Goal: Task Accomplishment & Management: Complete application form

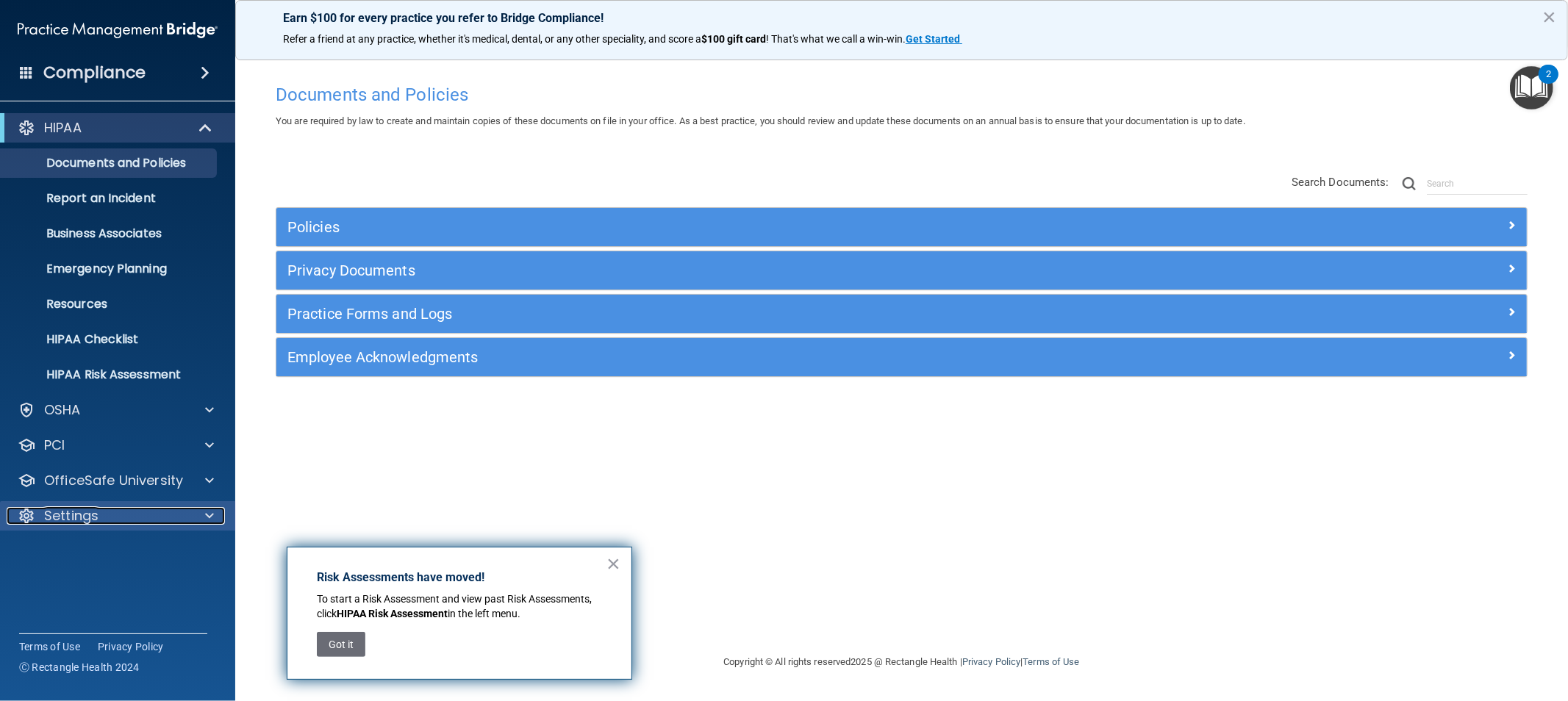
click at [93, 522] on p "Settings" at bounding box center [71, 516] width 54 height 18
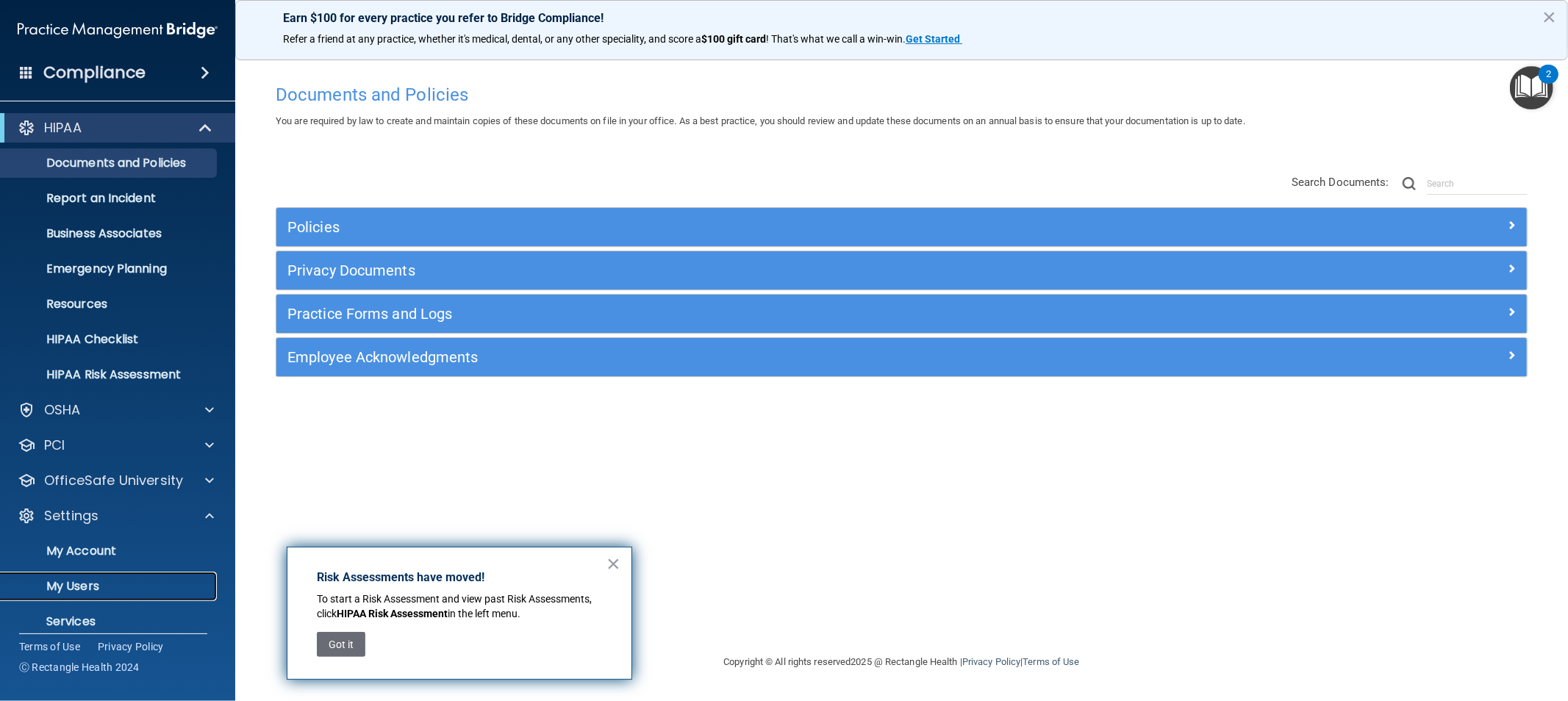
click at [93, 586] on p "My Users" at bounding box center [110, 586] width 201 height 15
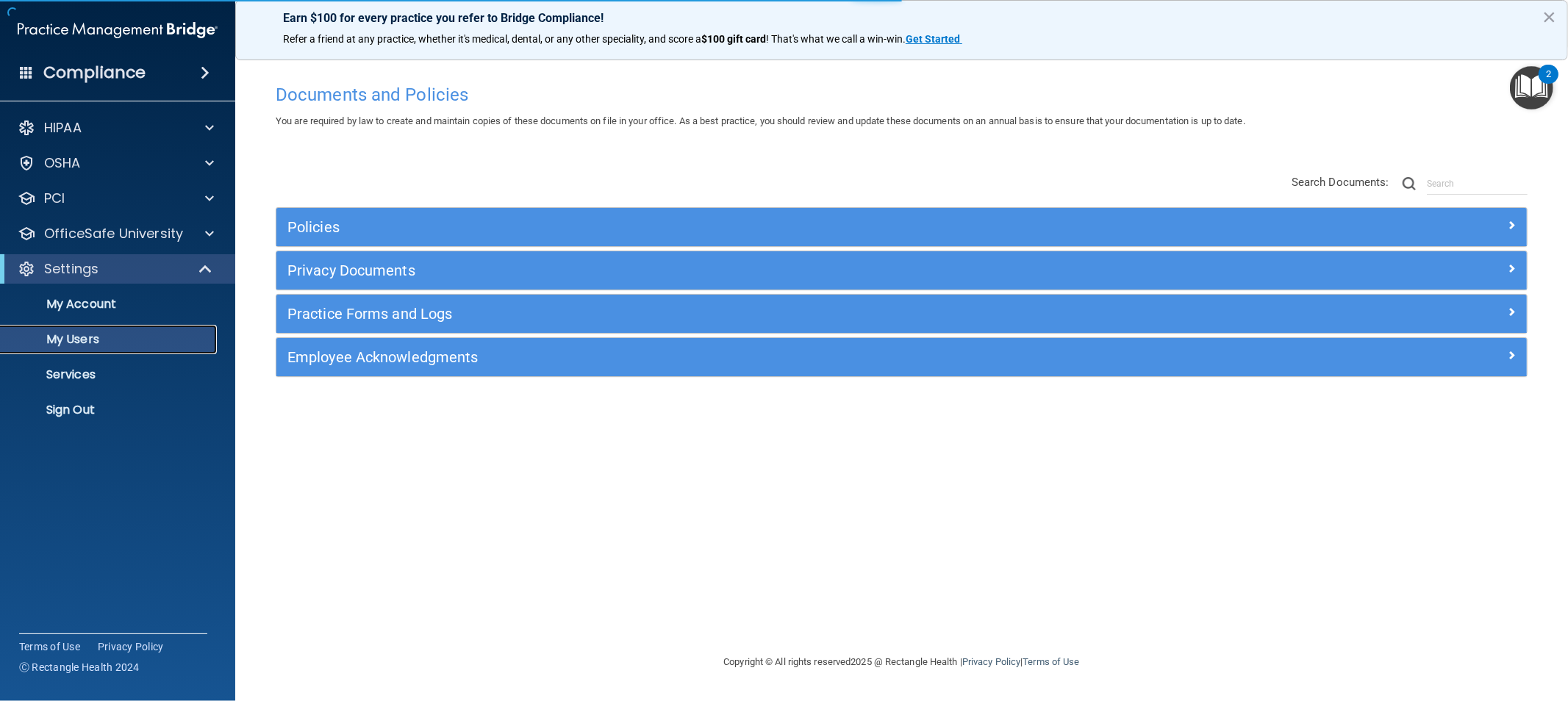
select select "20"
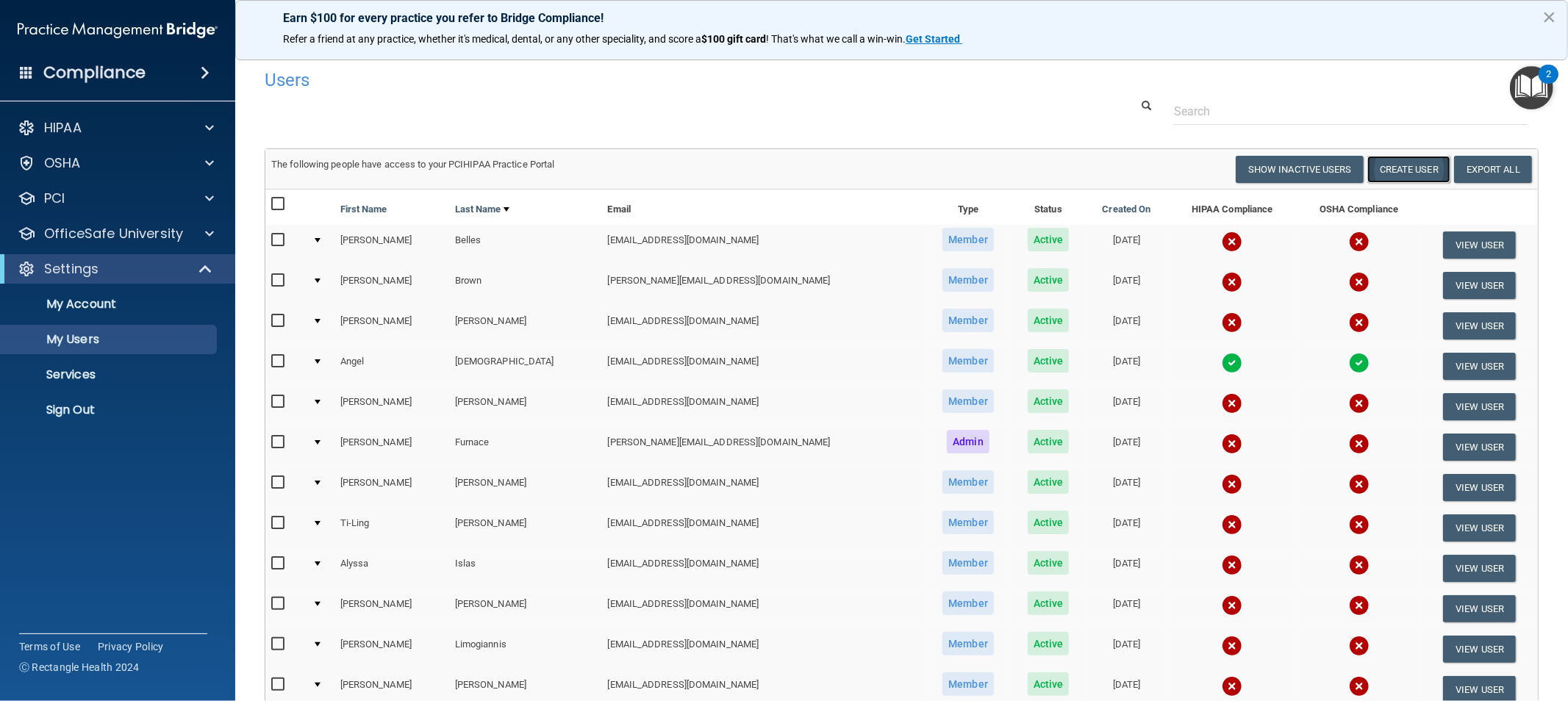
click at [1379, 167] on button "Create User" at bounding box center [1408, 169] width 83 height 27
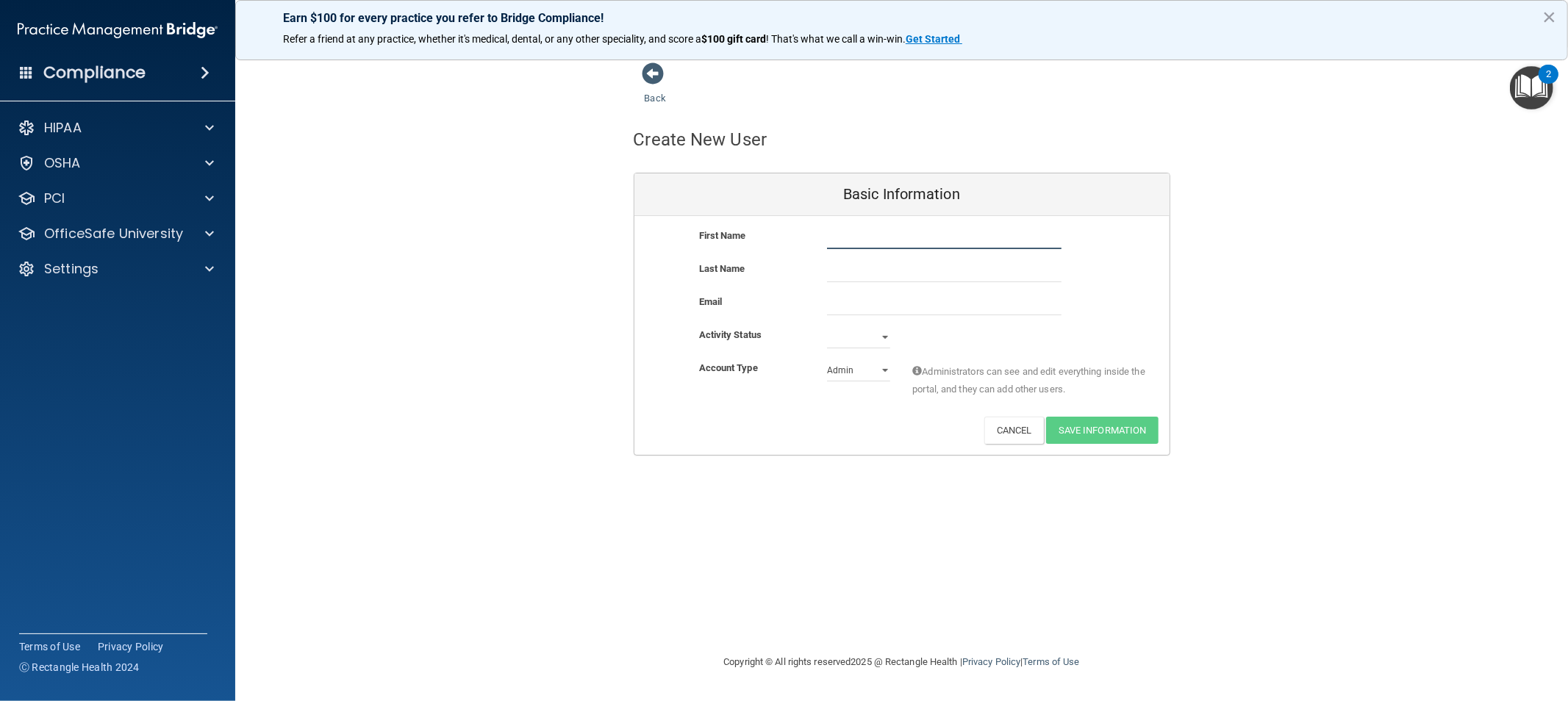
click at [862, 238] on input "text" at bounding box center [944, 238] width 235 height 22
click at [838, 299] on input "email" at bounding box center [944, 304] width 235 height 22
paste input "[EMAIL_ADDRESS][DOMAIN_NAME]"
type input "[EMAIL_ADDRESS][DOMAIN_NAME]"
click at [886, 231] on input "text" at bounding box center [944, 238] width 235 height 22
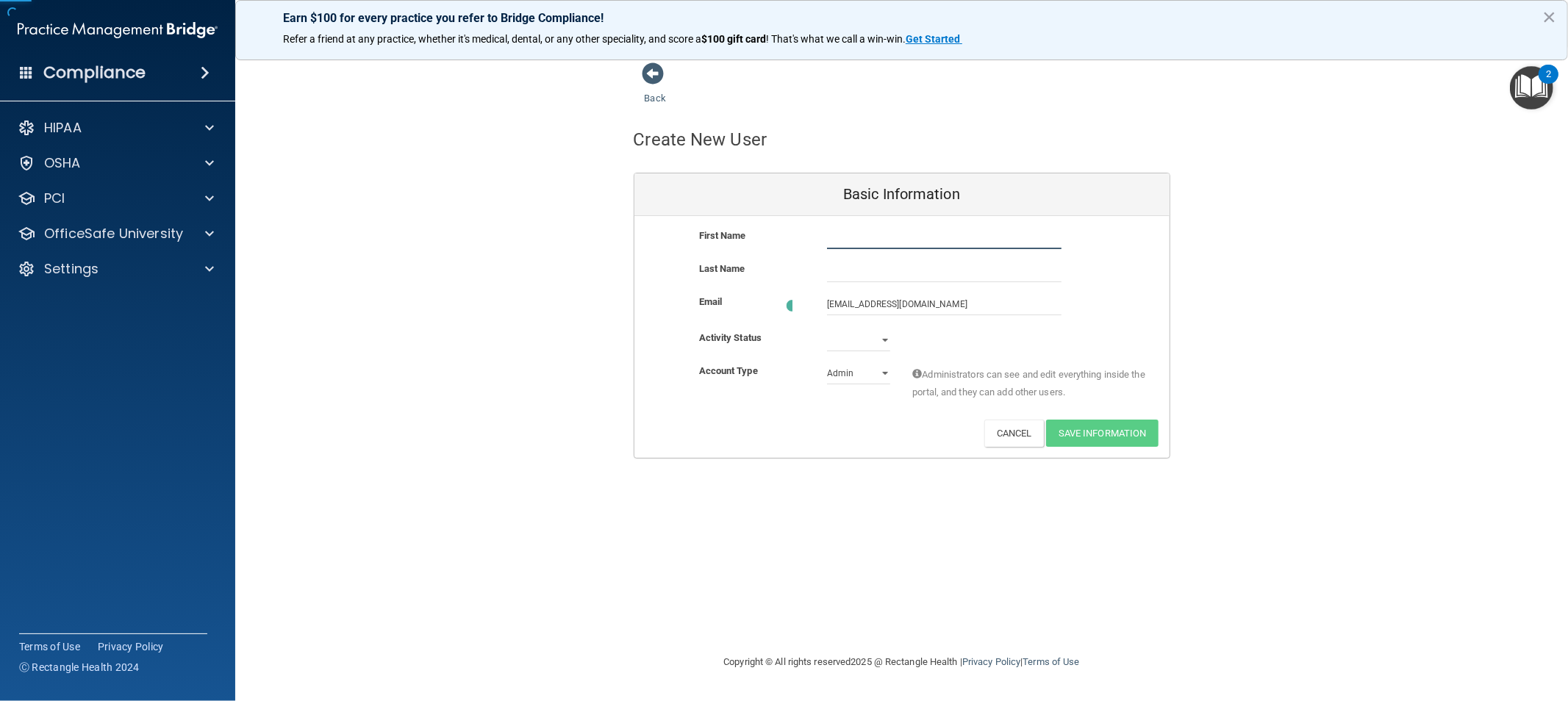
paste input "[PERSON_NAME]"
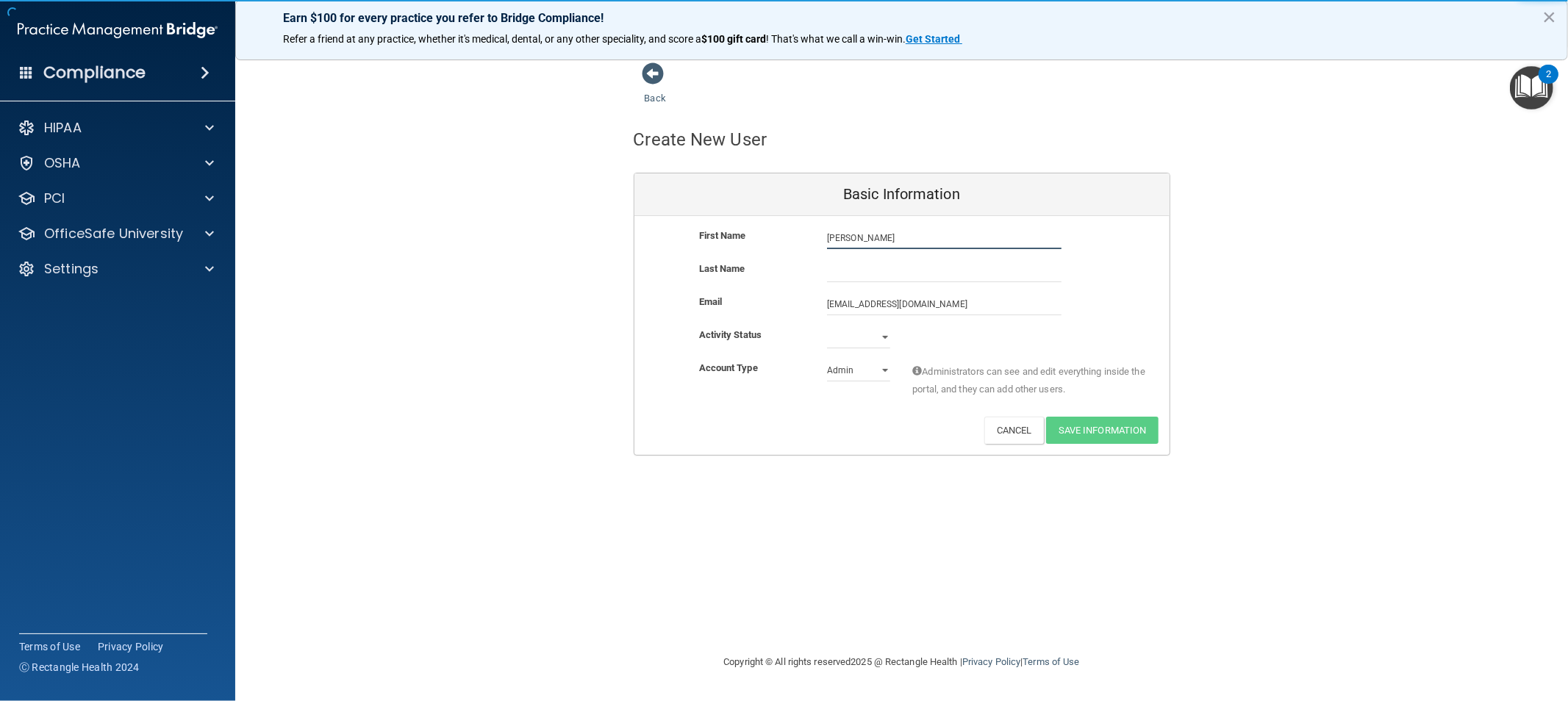
click at [865, 236] on input "[PERSON_NAME]" at bounding box center [944, 238] width 235 height 22
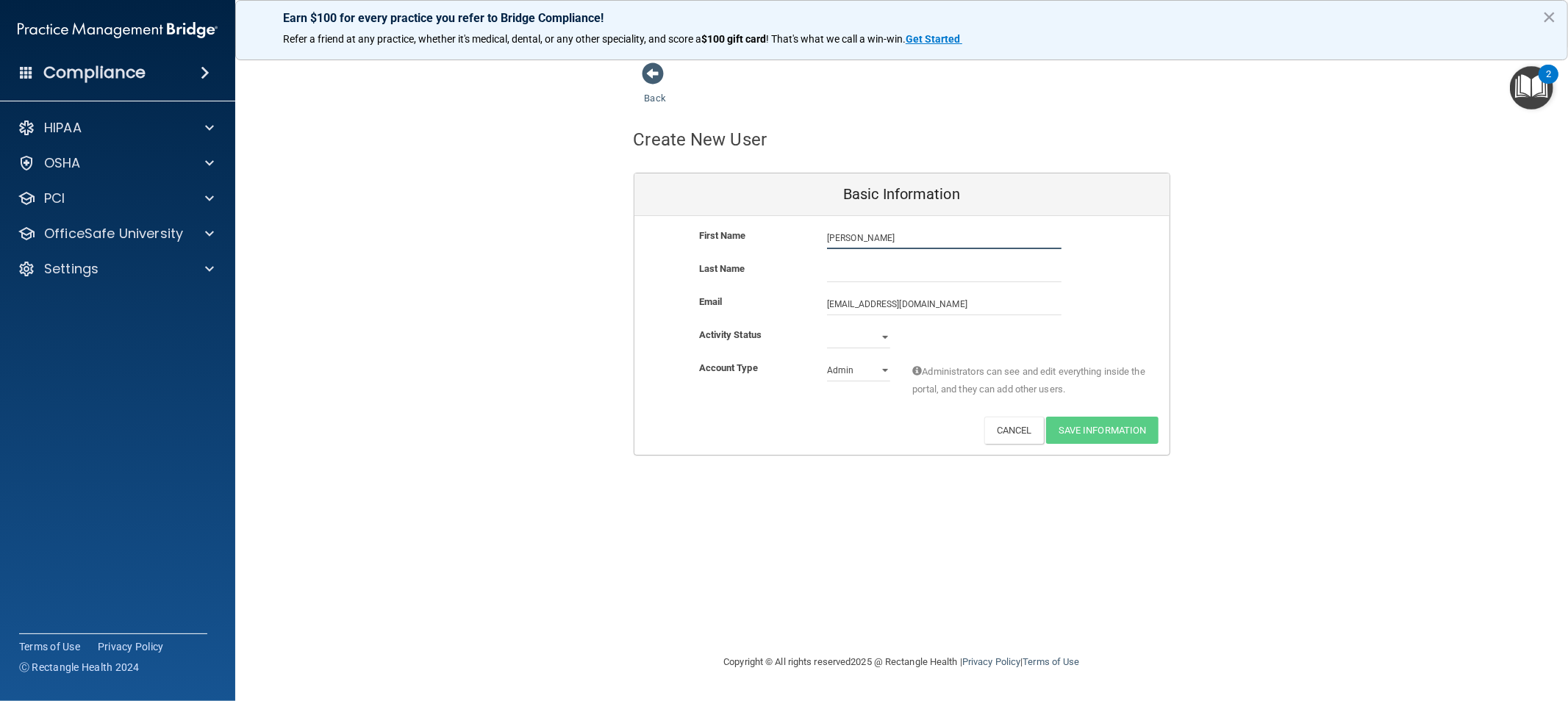
click at [865, 236] on input "[PERSON_NAME]" at bounding box center [944, 238] width 235 height 22
type input "Yana"
click at [858, 276] on input "text" at bounding box center [944, 272] width 235 height 22
paste input "Patlis"
type input "Patlis"
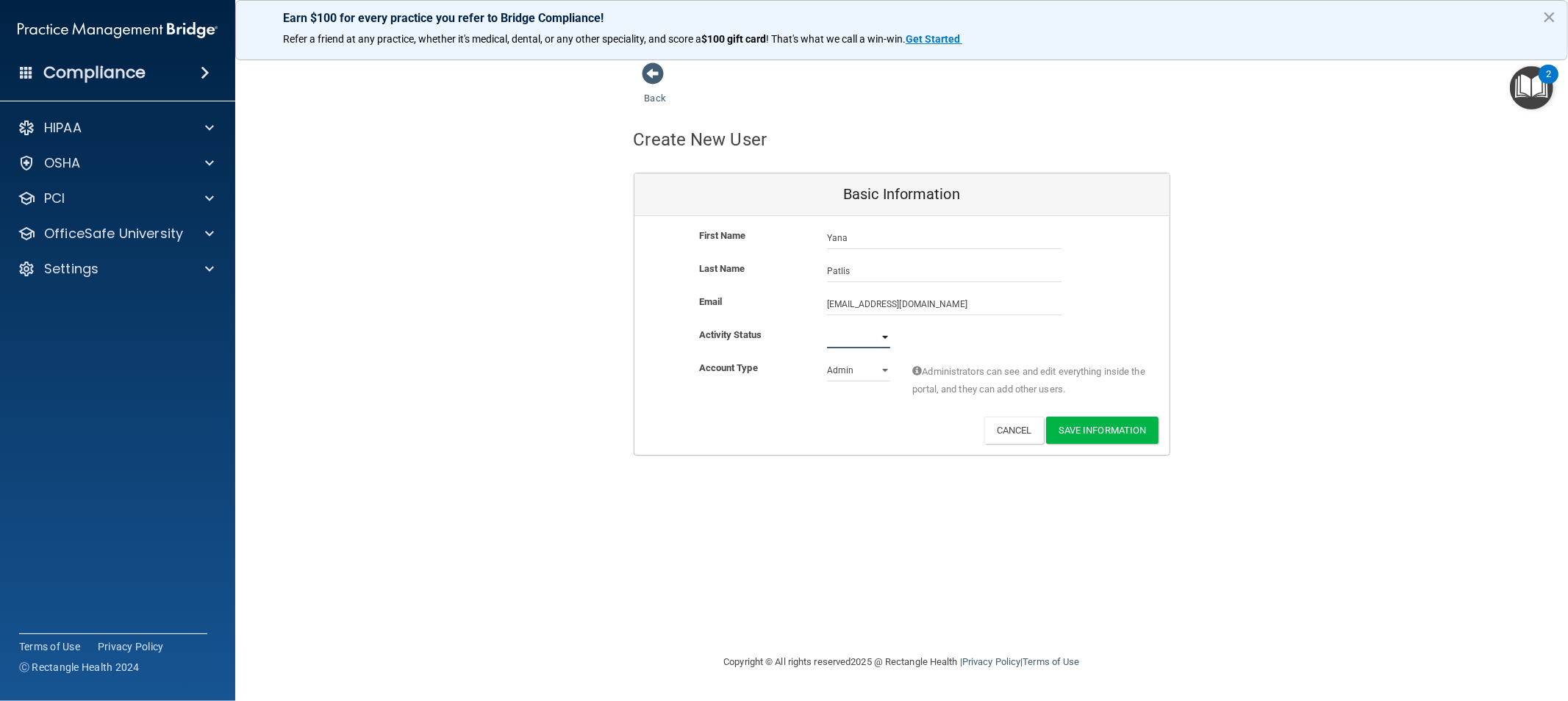
click at [839, 333] on select "Active Inactive" at bounding box center [858, 338] width 63 height 22
select select "active"
click at [826, 327] on select "Active Inactive" at bounding box center [858, 338] width 63 height 22
click at [868, 365] on select "Admin Member" at bounding box center [858, 371] width 63 height 22
select select "practice_member"
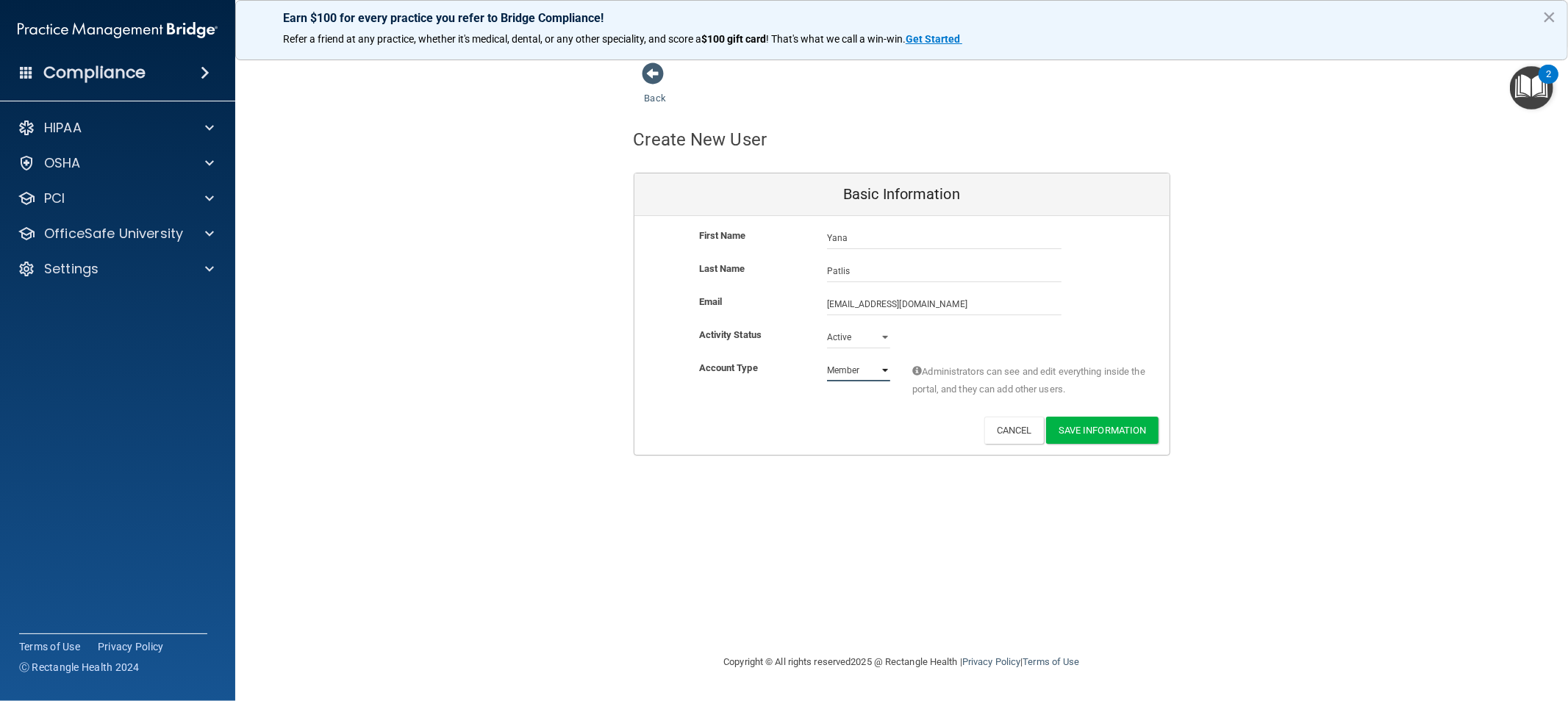
click at [826, 359] on select "Admin Member" at bounding box center [858, 371] width 63 height 22
click at [1097, 431] on button "Save Information" at bounding box center [1102, 430] width 113 height 27
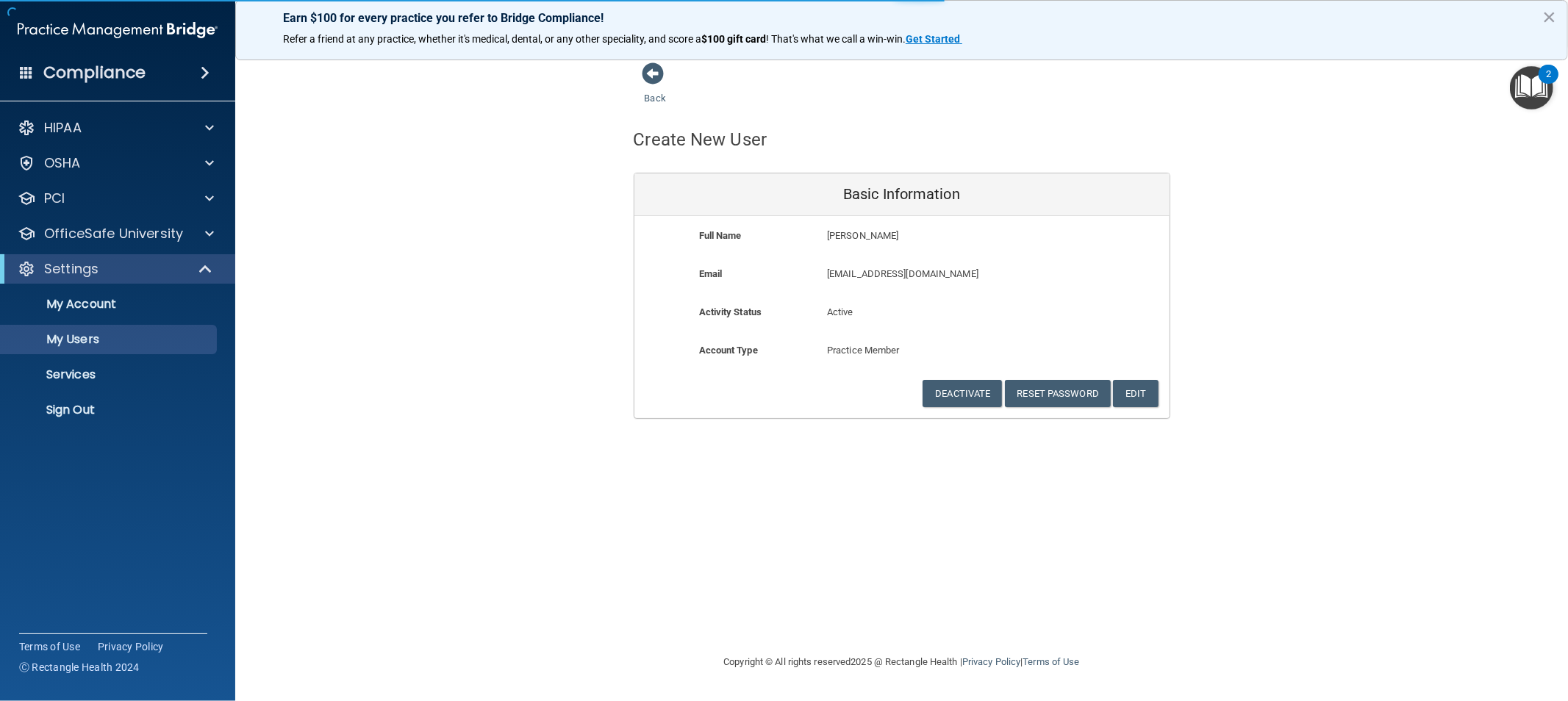
select select "20"
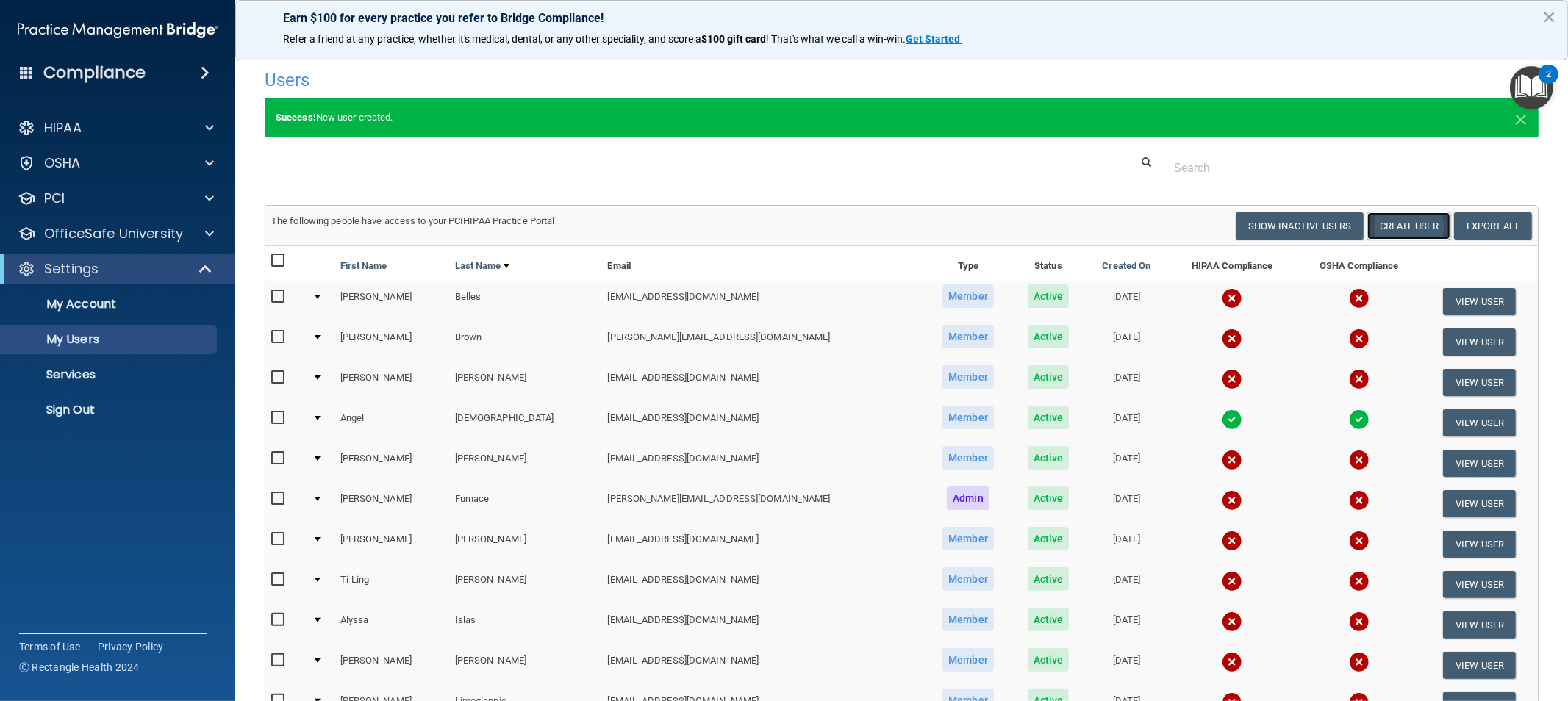
click at [1401, 228] on button "Create User" at bounding box center [1408, 225] width 83 height 27
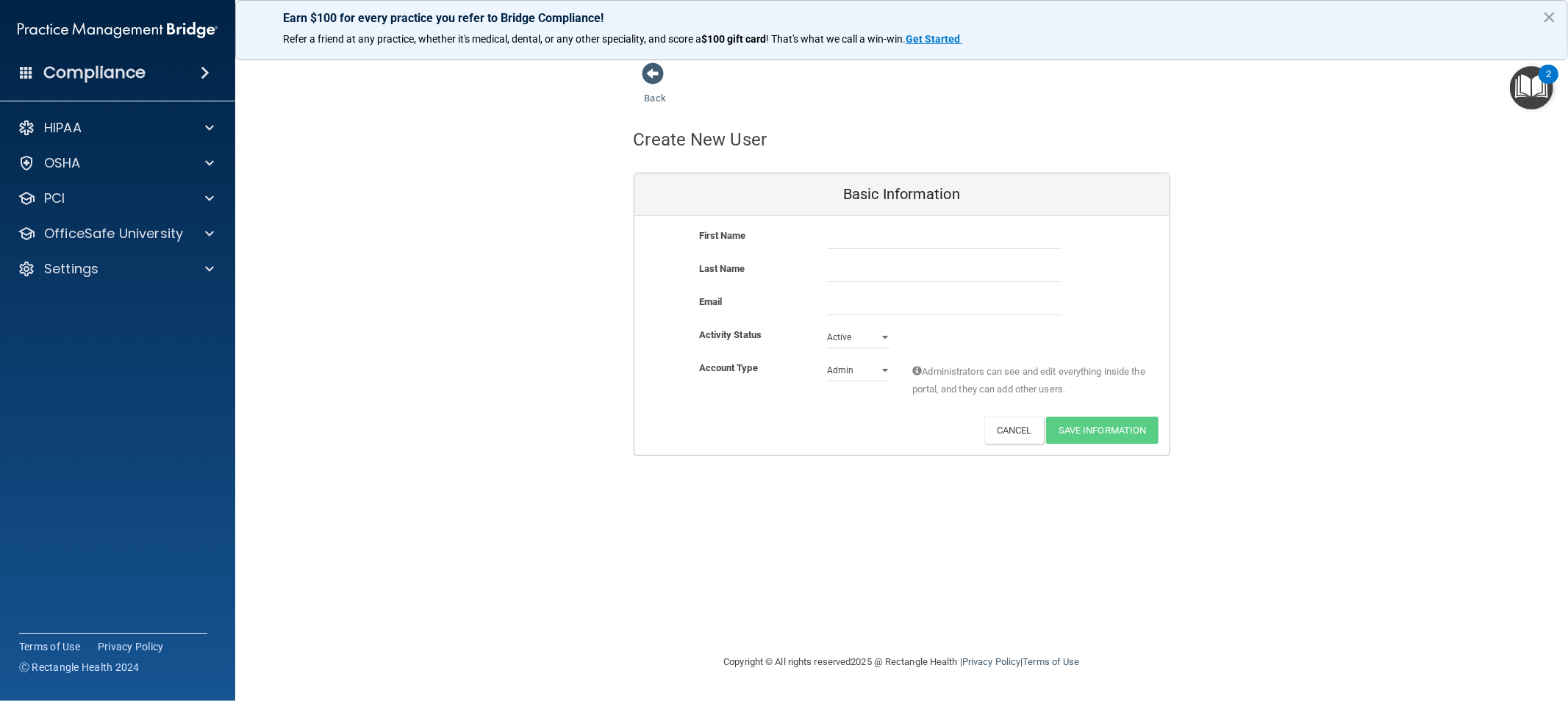
click at [941, 223] on div "First Name Last Name Email Activity Status Active Active Inactive Account Type …" at bounding box center [902, 335] width 535 height 239
click at [942, 229] on input "text" at bounding box center [944, 238] width 235 height 22
paste input "[PERSON_NAME]"
click at [891, 236] on input "[PERSON_NAME]" at bounding box center [944, 238] width 235 height 22
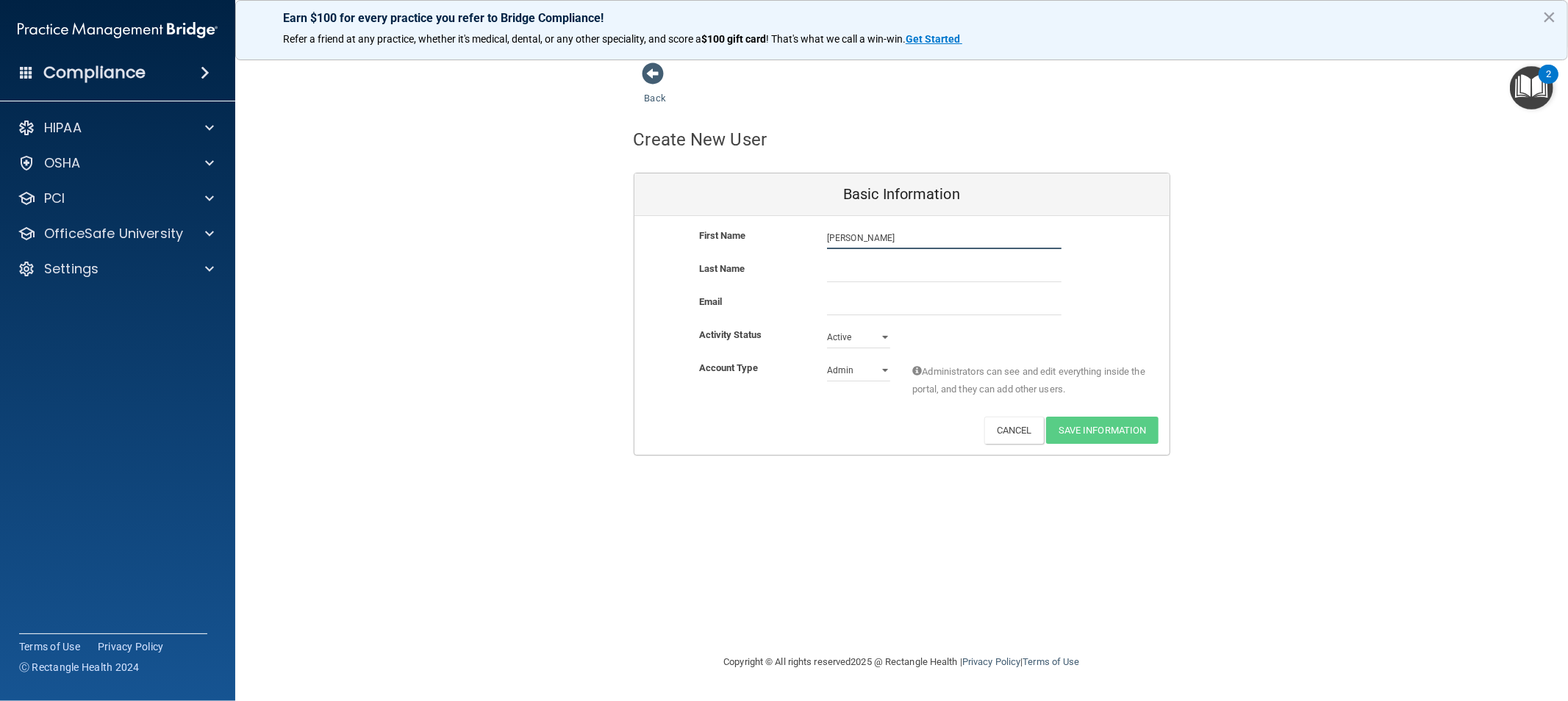
type input "[PERSON_NAME]"
click at [837, 264] on input "text" at bounding box center [944, 272] width 235 height 22
paste input "[PERSON_NAME]"
type input "[PERSON_NAME]"
click at [906, 300] on input "email" at bounding box center [944, 304] width 235 height 22
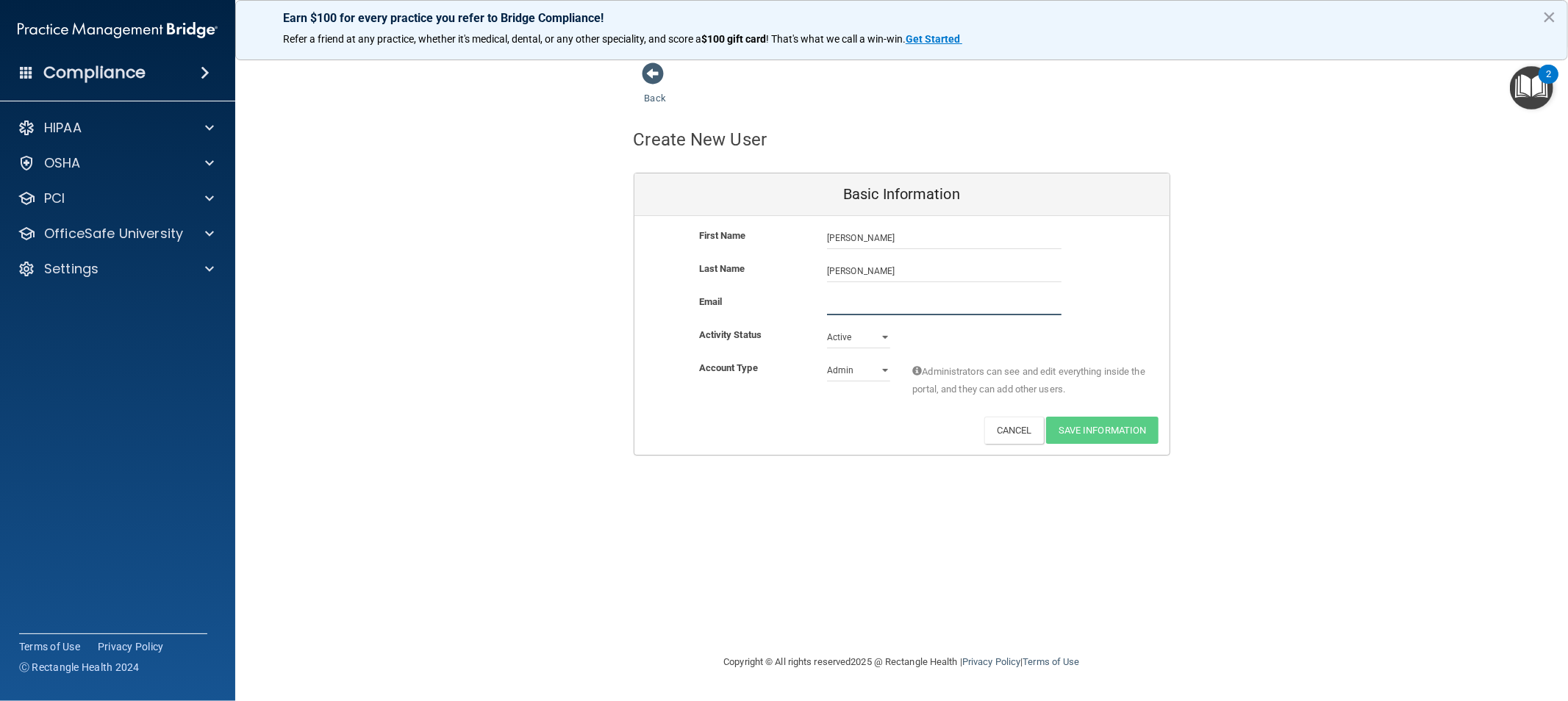
paste input "[EMAIL_ADDRESS][DOMAIN_NAME]"
type input "[EMAIL_ADDRESS][DOMAIN_NAME]"
click at [832, 344] on select "Active Inactive" at bounding box center [858, 338] width 63 height 22
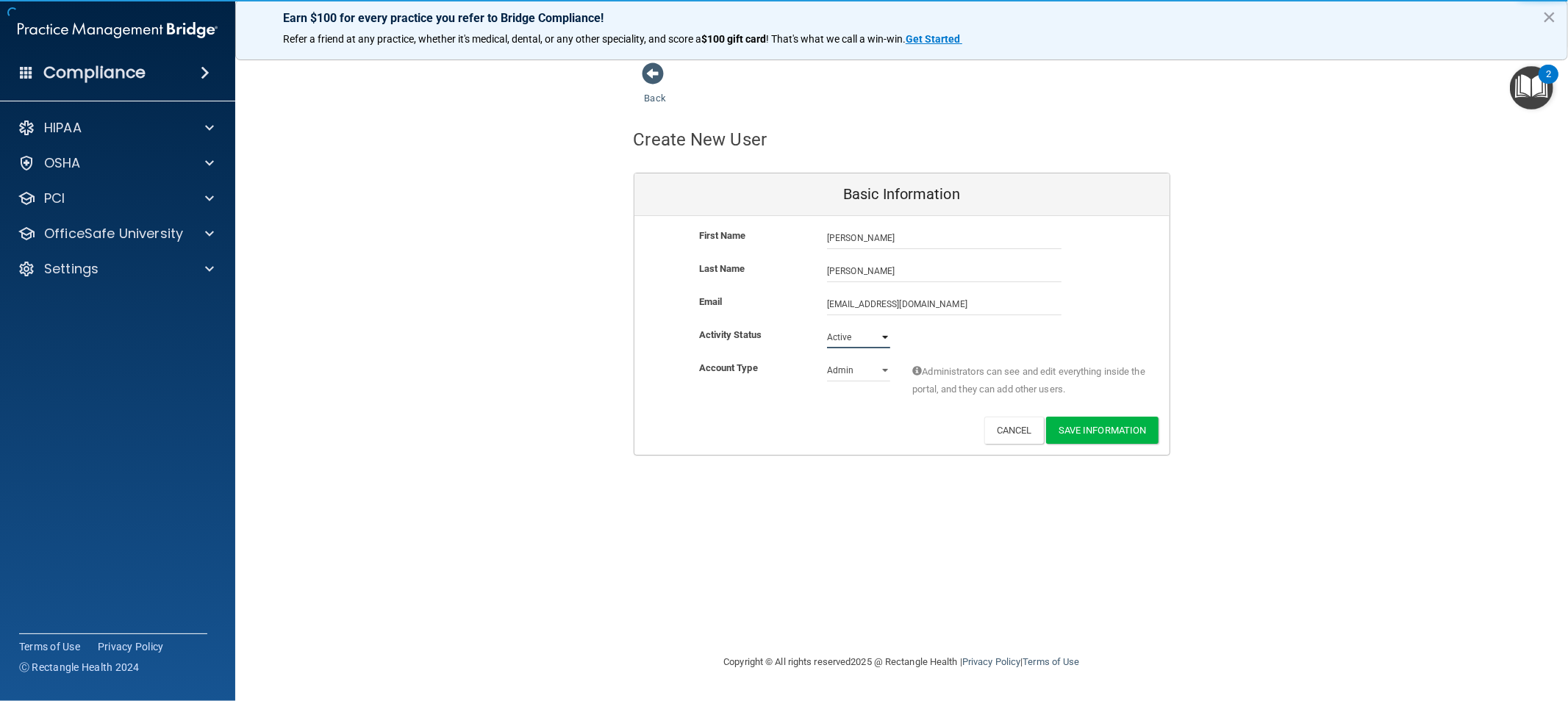
select select "inactive"
click at [826, 327] on select "Active Inactive" at bounding box center [858, 338] width 63 height 22
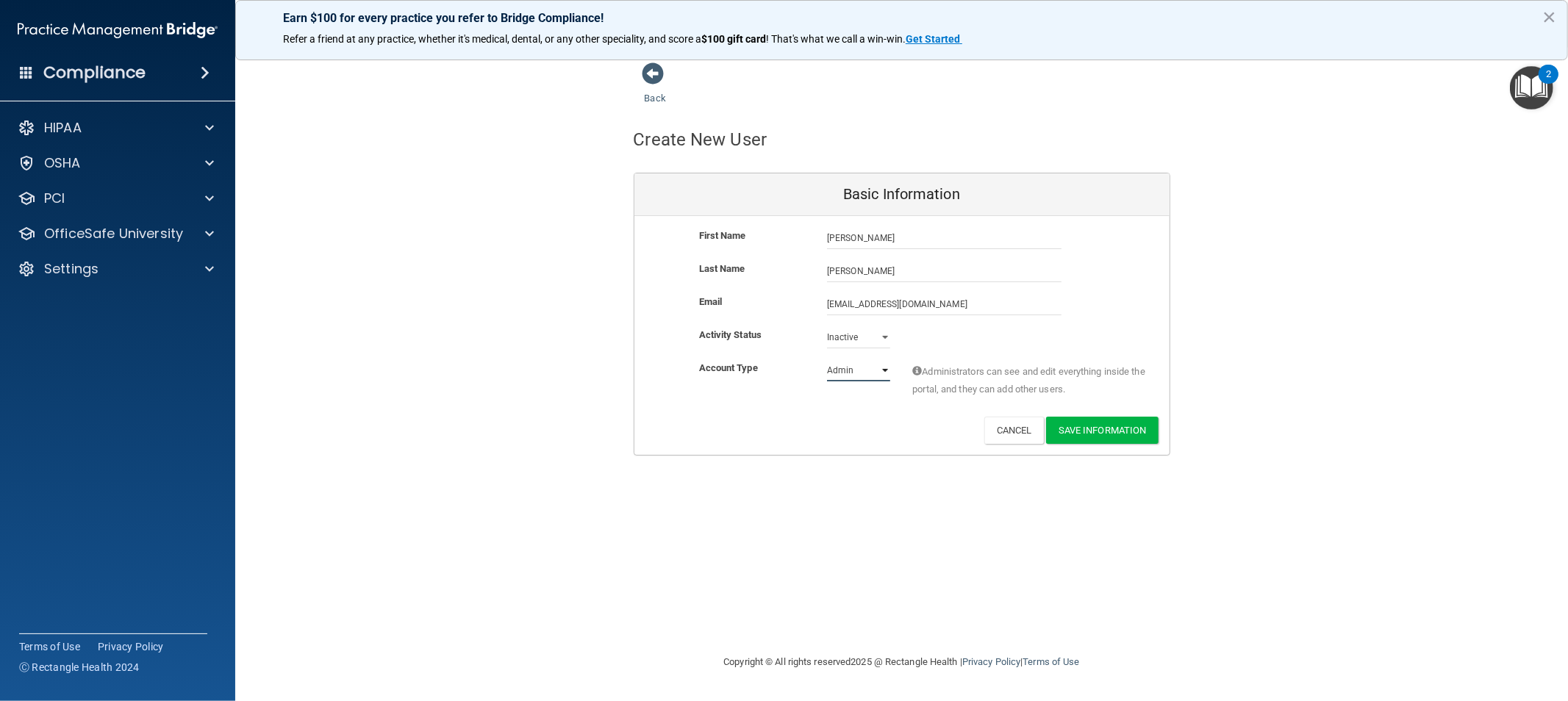
click at [834, 371] on select "Admin Member" at bounding box center [858, 371] width 63 height 22
select select "practice_member"
click at [826, 359] on select "Admin Member" at bounding box center [858, 371] width 63 height 22
click at [1055, 424] on button "Save Information" at bounding box center [1102, 430] width 113 height 27
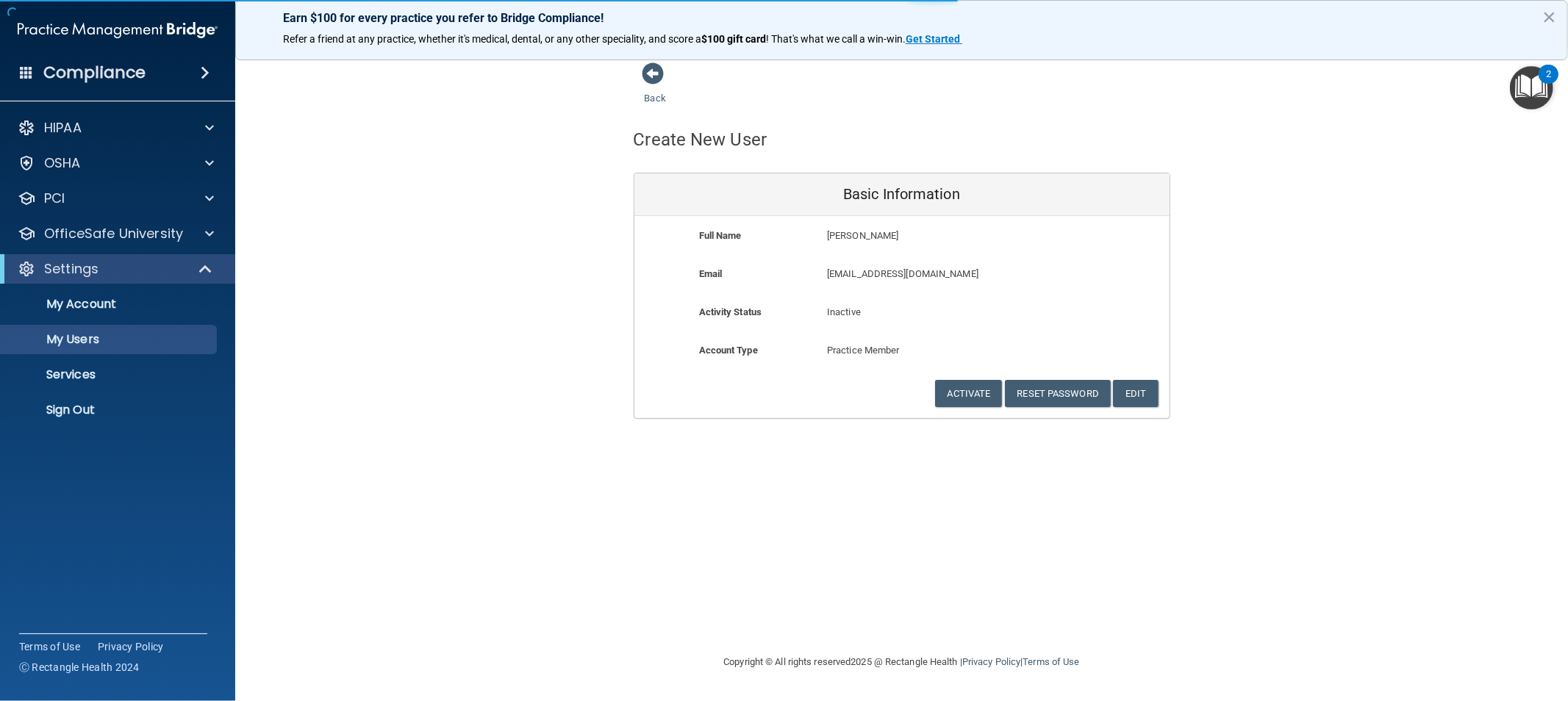
select select "20"
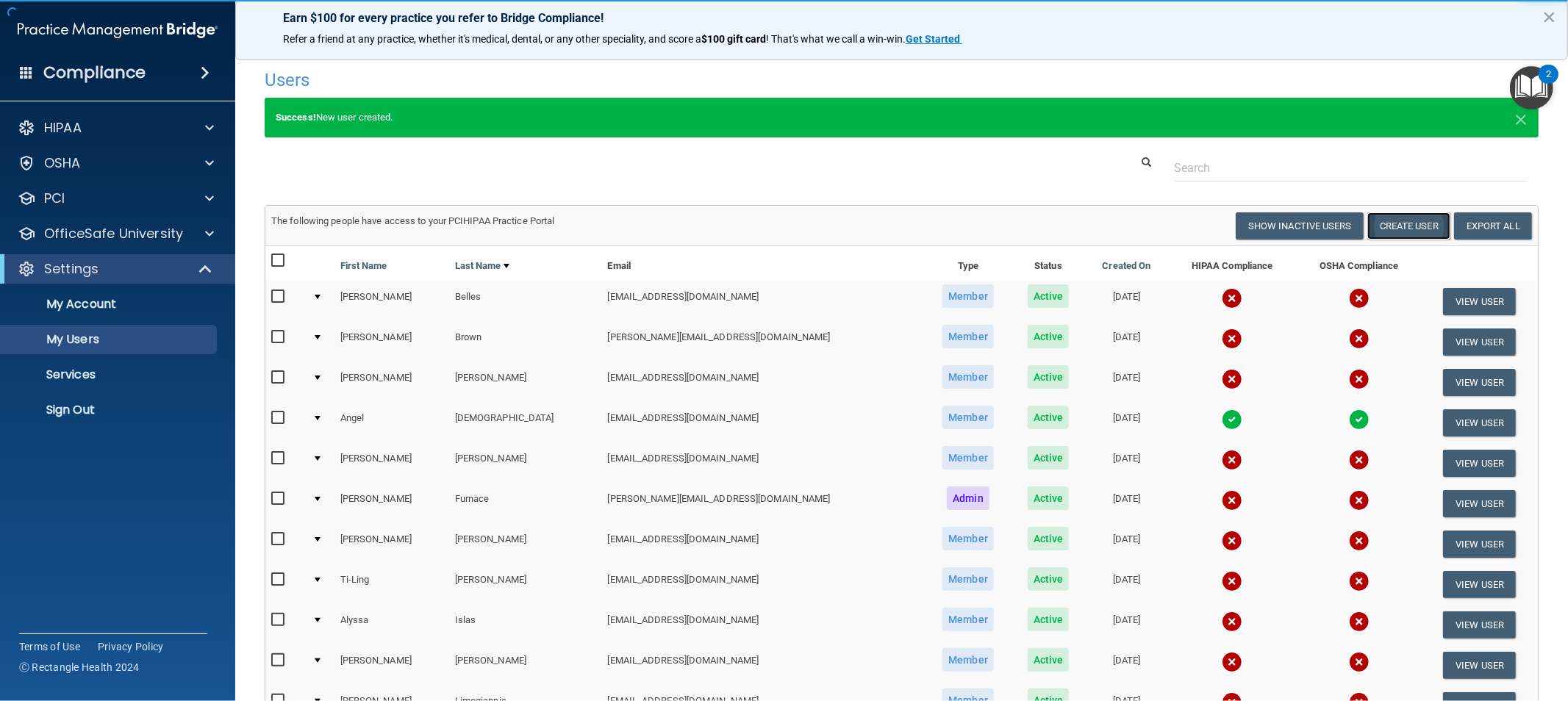
click at [1374, 229] on button "Create User" at bounding box center [1408, 225] width 83 height 27
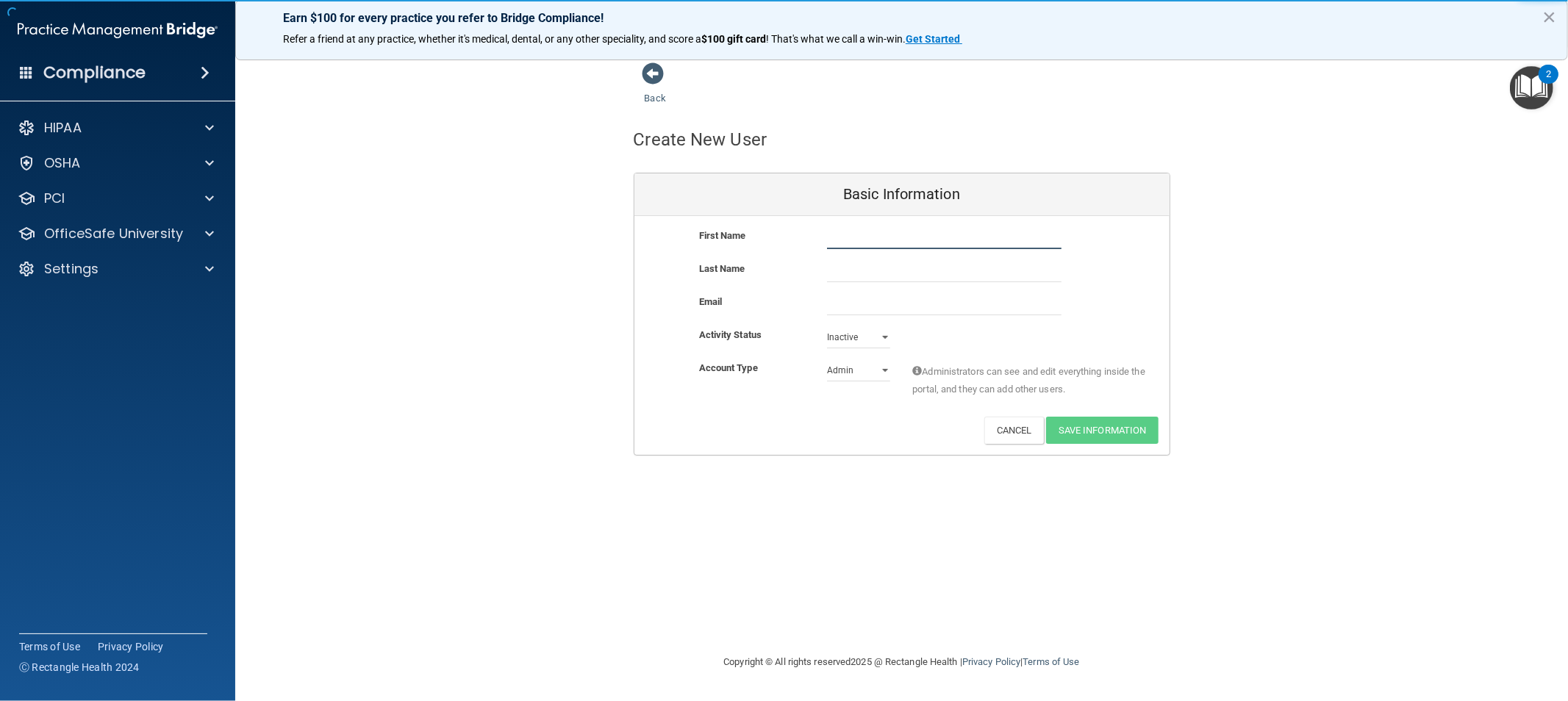
drag, startPoint x: 921, startPoint y: 243, endPoint x: 928, endPoint y: 241, distance: 7.3
click at [921, 243] on input "text" at bounding box center [944, 238] width 235 height 22
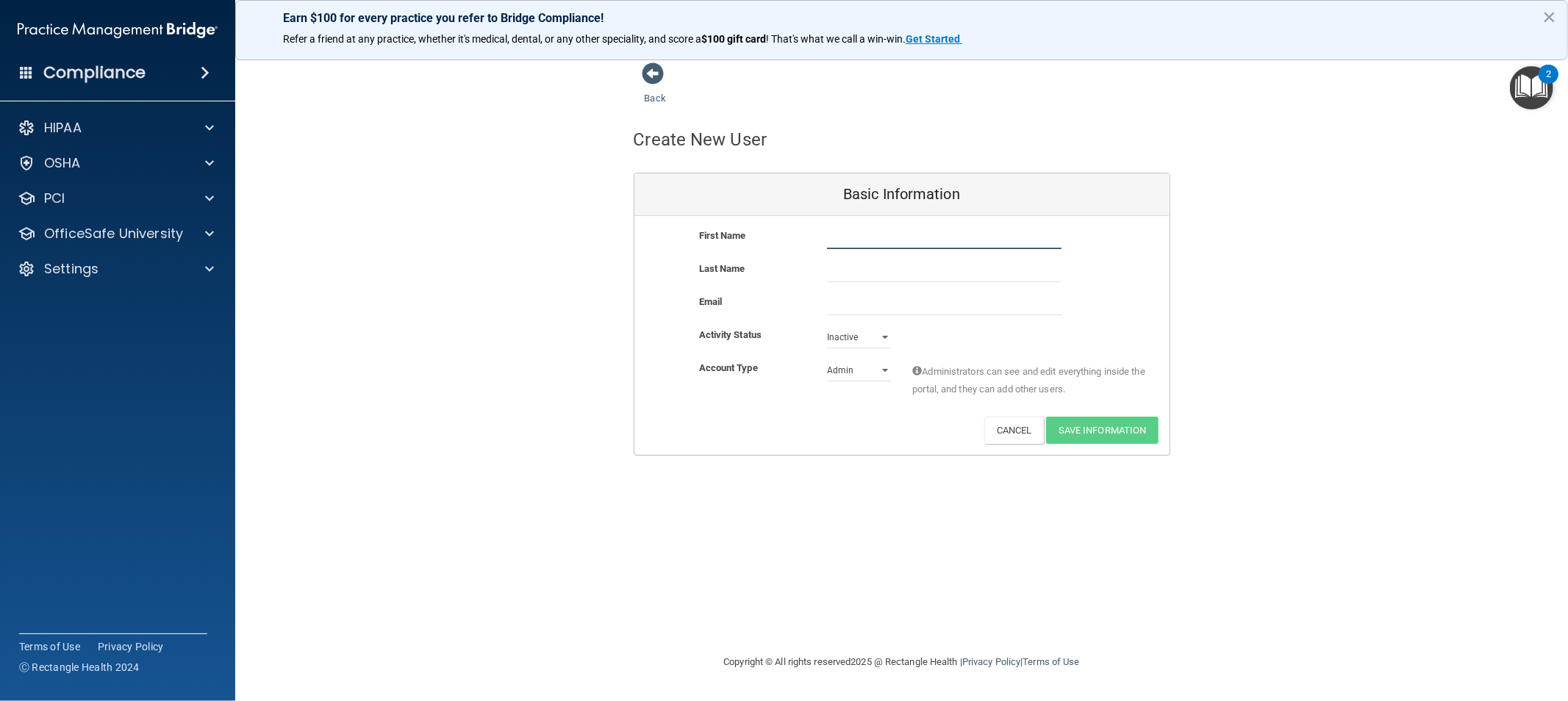
click at [862, 244] on input "text" at bounding box center [944, 238] width 235 height 22
paste input "[PERSON_NAME]"
click at [882, 233] on input "[PERSON_NAME]" at bounding box center [944, 238] width 235 height 22
type input "[PERSON_NAME]"
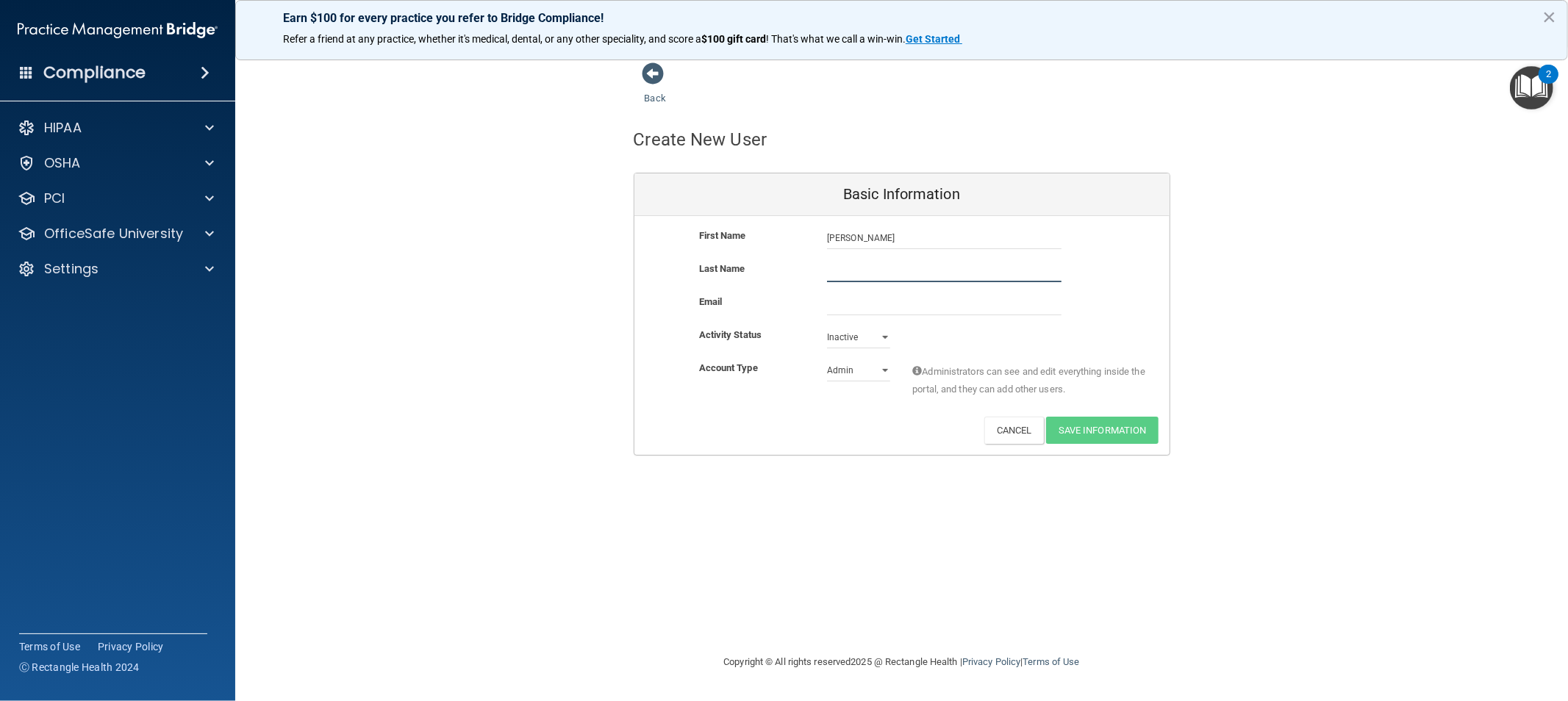
click at [841, 267] on input "text" at bounding box center [944, 272] width 235 height 22
paste input "[PERSON_NAME]"
type input "[PERSON_NAME]"
click at [837, 295] on input "email" at bounding box center [944, 304] width 235 height 22
click at [847, 306] on input "email" at bounding box center [944, 304] width 235 height 22
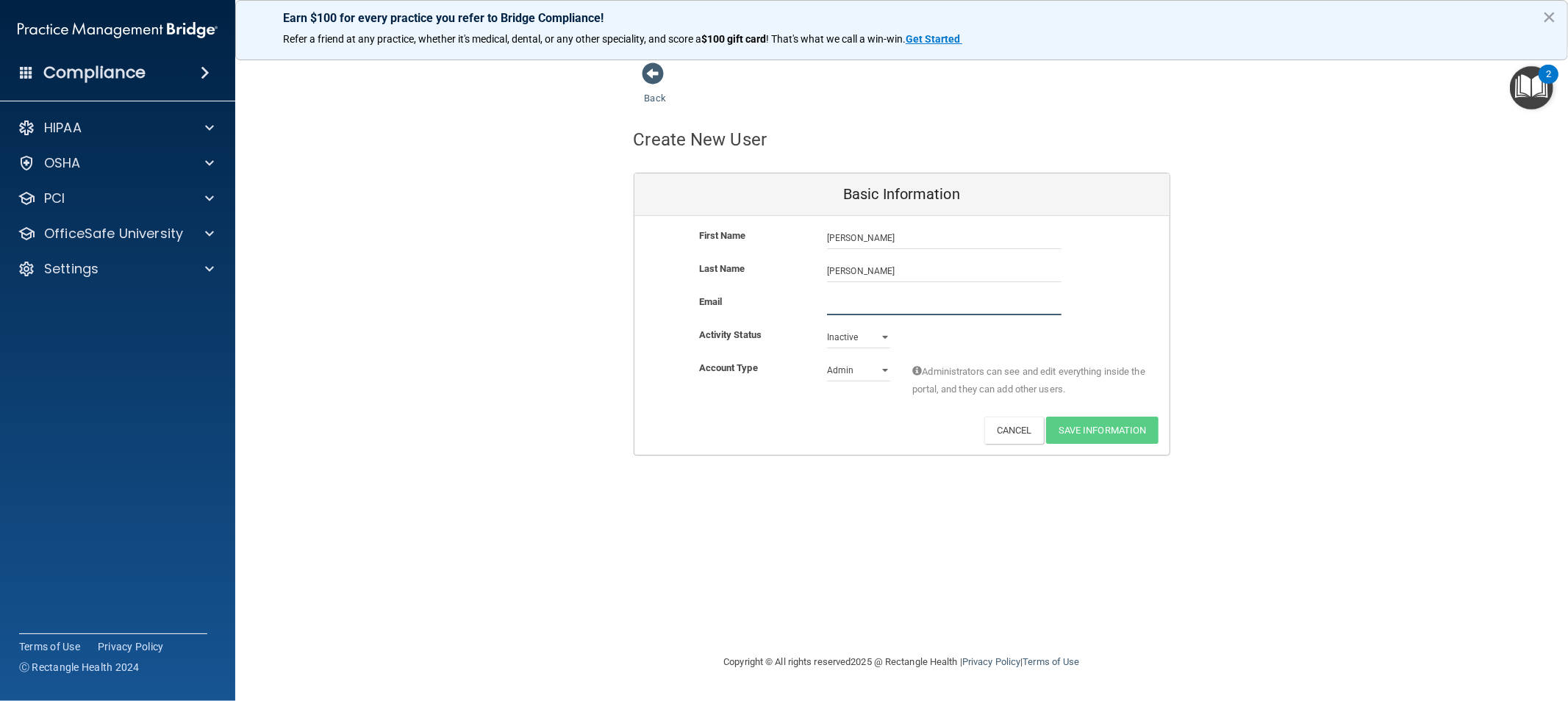
paste input "[EMAIL_ADDRESS][DOMAIN_NAME]"
type input "[EMAIL_ADDRESS][DOMAIN_NAME]"
drag, startPoint x: 836, startPoint y: 341, endPoint x: 840, endPoint y: 348, distance: 8.1
click at [836, 341] on select "Active Inactive" at bounding box center [858, 338] width 63 height 22
select select "active"
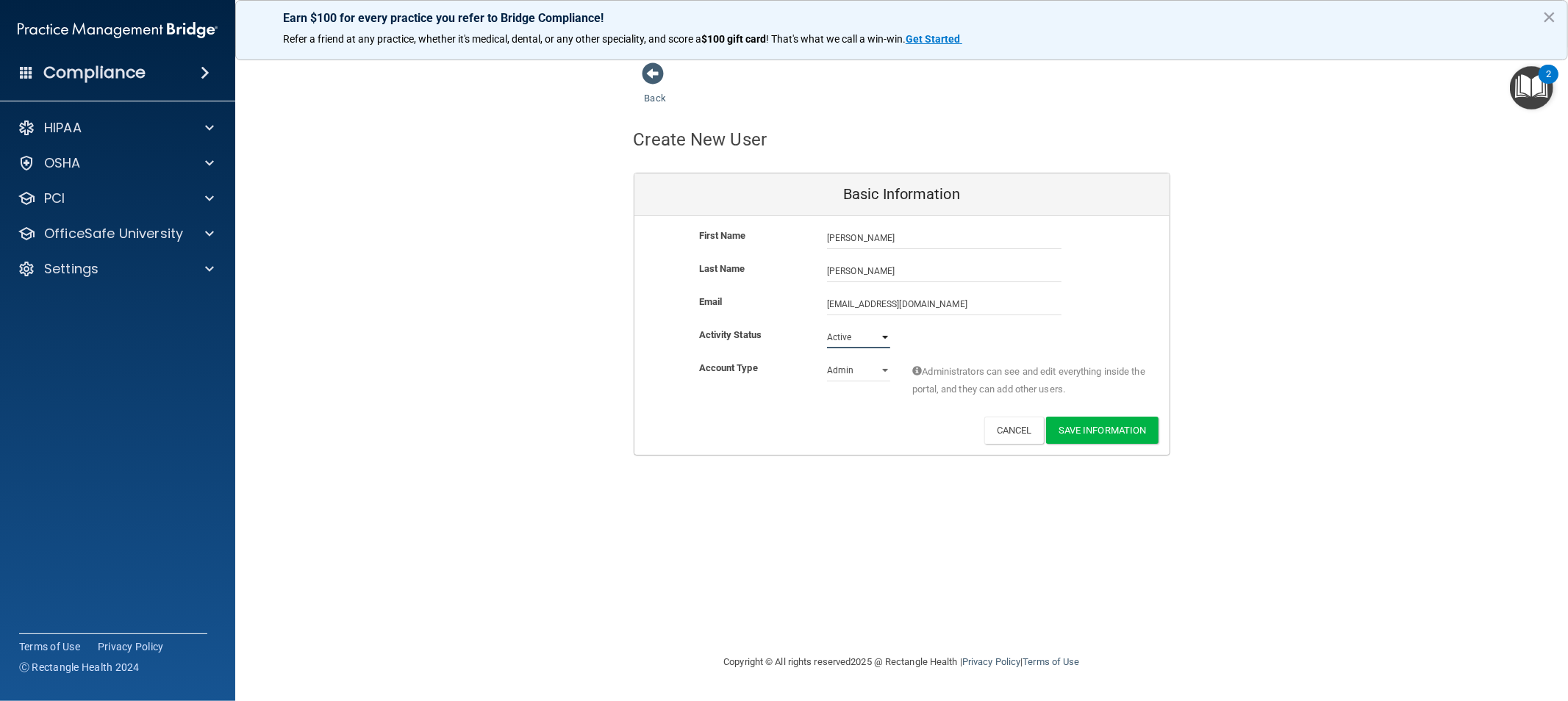
click at [826, 327] on select "Active Inactive" at bounding box center [858, 338] width 63 height 22
click at [850, 375] on select "Admin Member" at bounding box center [858, 371] width 63 height 22
select select "practice_member"
click at [826, 359] on select "Admin Member" at bounding box center [858, 371] width 63 height 22
click at [1105, 432] on button "Save Information" at bounding box center [1102, 430] width 113 height 27
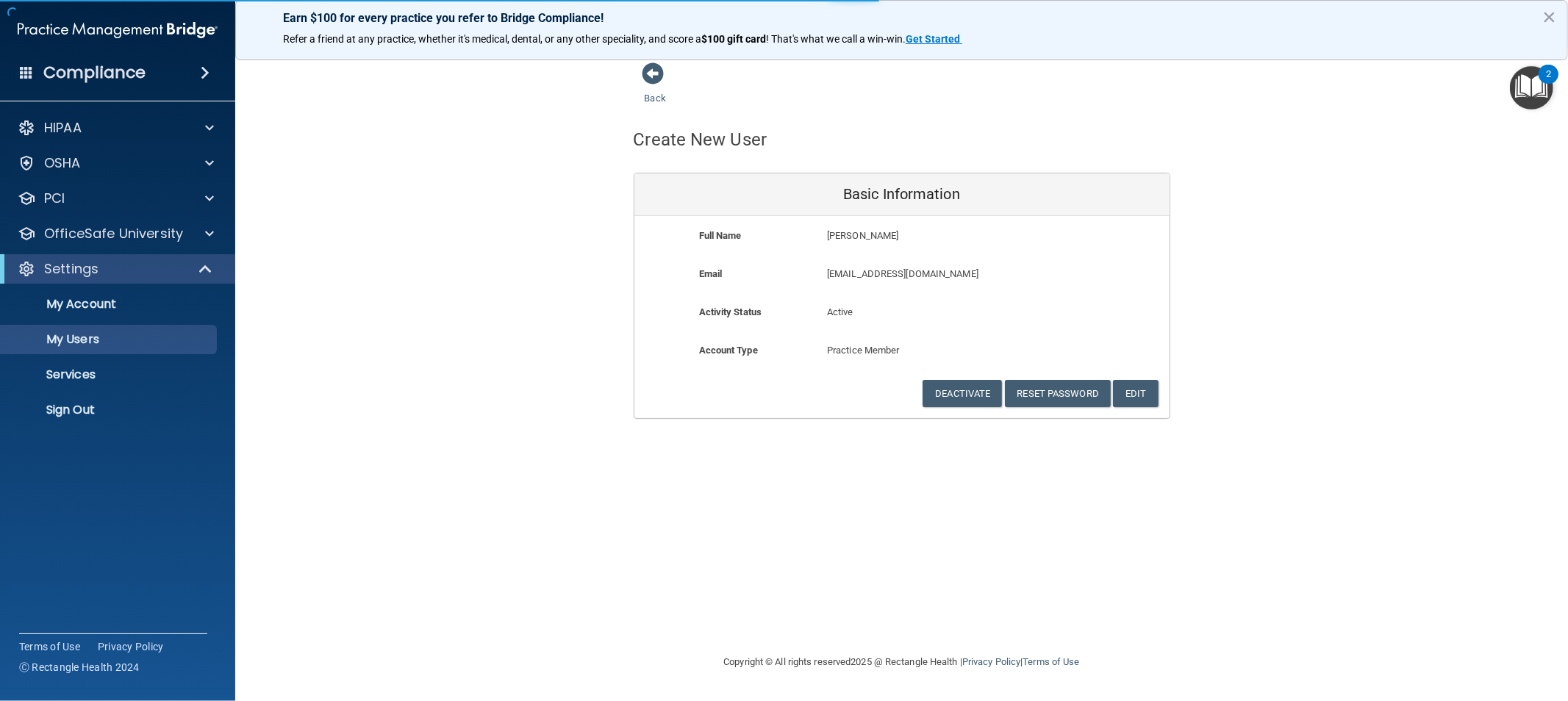
select select "20"
